Goal: Obtain resource: Obtain resource

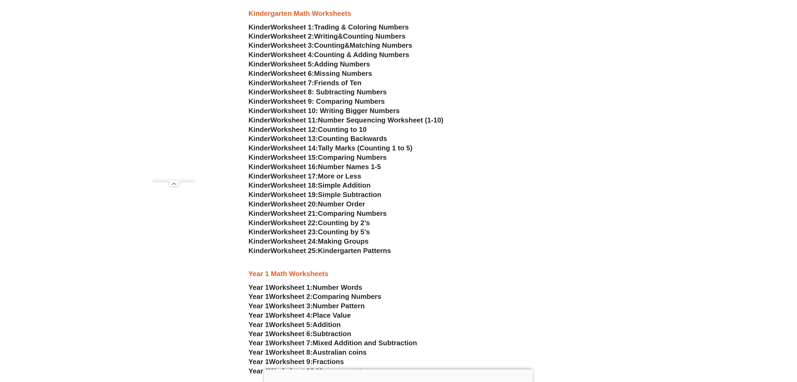
scroll to position [397, 0]
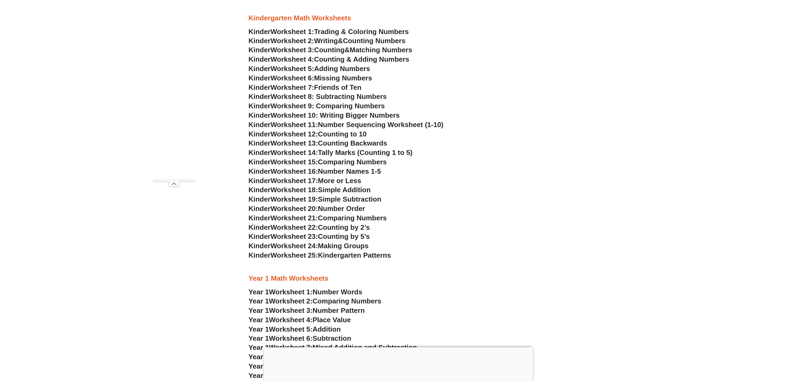
click at [352, 256] on span "Kindergarten Patterns" at bounding box center [354, 255] width 73 height 8
drag, startPoint x: 311, startPoint y: 246, endPoint x: 333, endPoint y: 246, distance: 22.5
click at [313, 246] on span "Worksheet 24:" at bounding box center [294, 246] width 47 height 8
click at [333, 246] on span "Making Groups" at bounding box center [343, 246] width 51 height 8
click at [382, 190] on h3 "Kinder Worksheet 18: Simple Addition" at bounding box center [399, 190] width 300 height 9
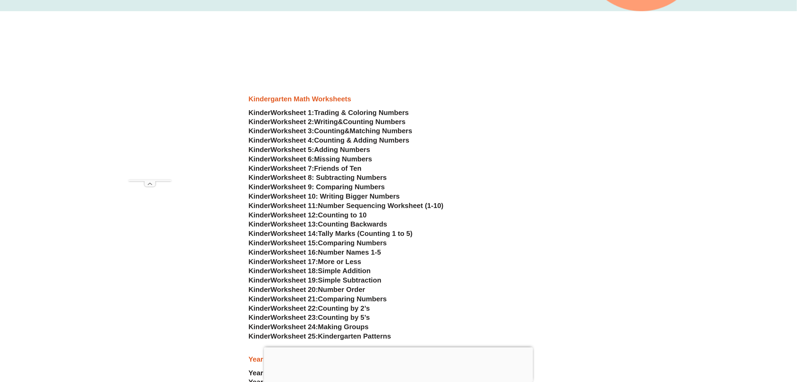
scroll to position [317, 0]
click at [309, 277] on span "Worksheet 19:" at bounding box center [294, 280] width 47 height 8
click at [329, 263] on span "More or Less" at bounding box center [339, 261] width 43 height 8
click at [329, 261] on span "More or Less" at bounding box center [339, 261] width 43 height 8
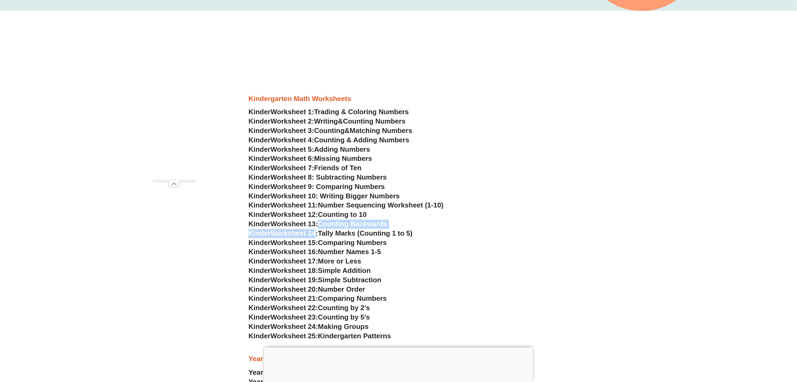
click at [317, 229] on div "Kindergarten Math Worksheets Kinder Worksheet 1: Trading & Coloring Numbers Kin…" at bounding box center [398, 367] width 305 height 702
click at [333, 194] on span "Worksheet 10: Writing Bigger Numbers" at bounding box center [335, 196] width 129 height 8
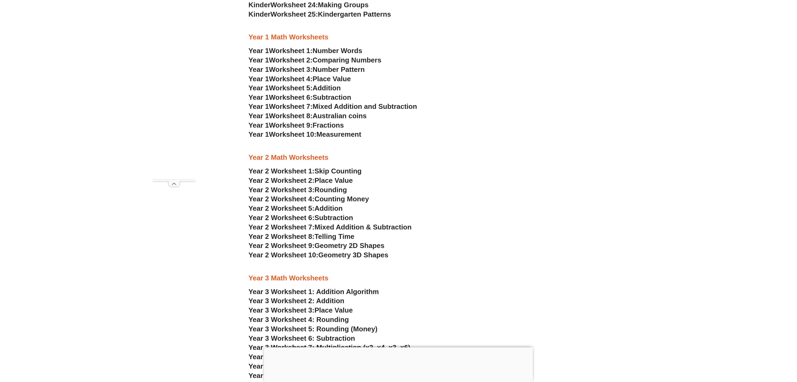
scroll to position [641, 0]
click at [339, 171] on span "Skip Counting" at bounding box center [338, 171] width 47 height 8
